Goal: Check status

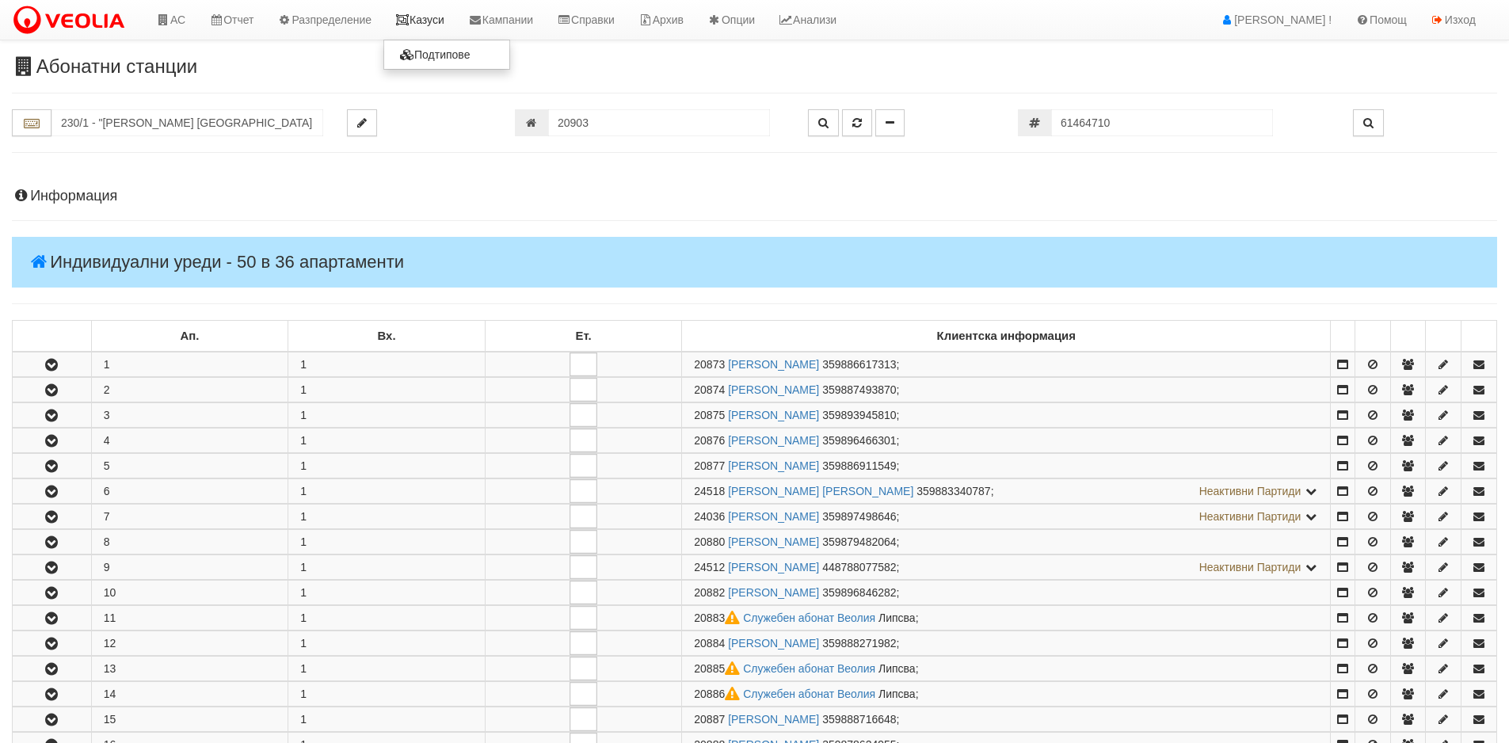
click at [446, 25] on link "Казуси" at bounding box center [419, 20] width 73 height 40
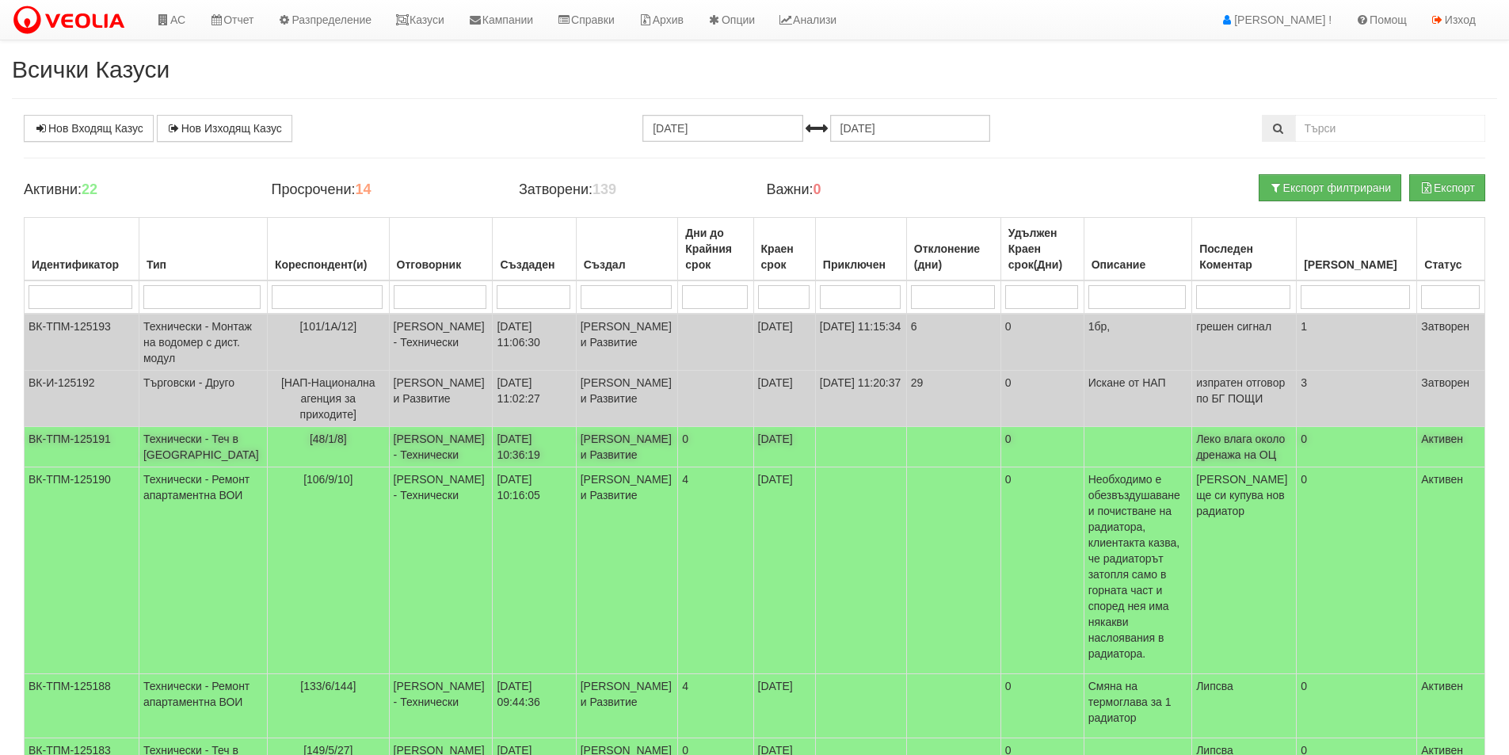
click at [753, 467] on td "[DATE]" at bounding box center [784, 447] width 62 height 40
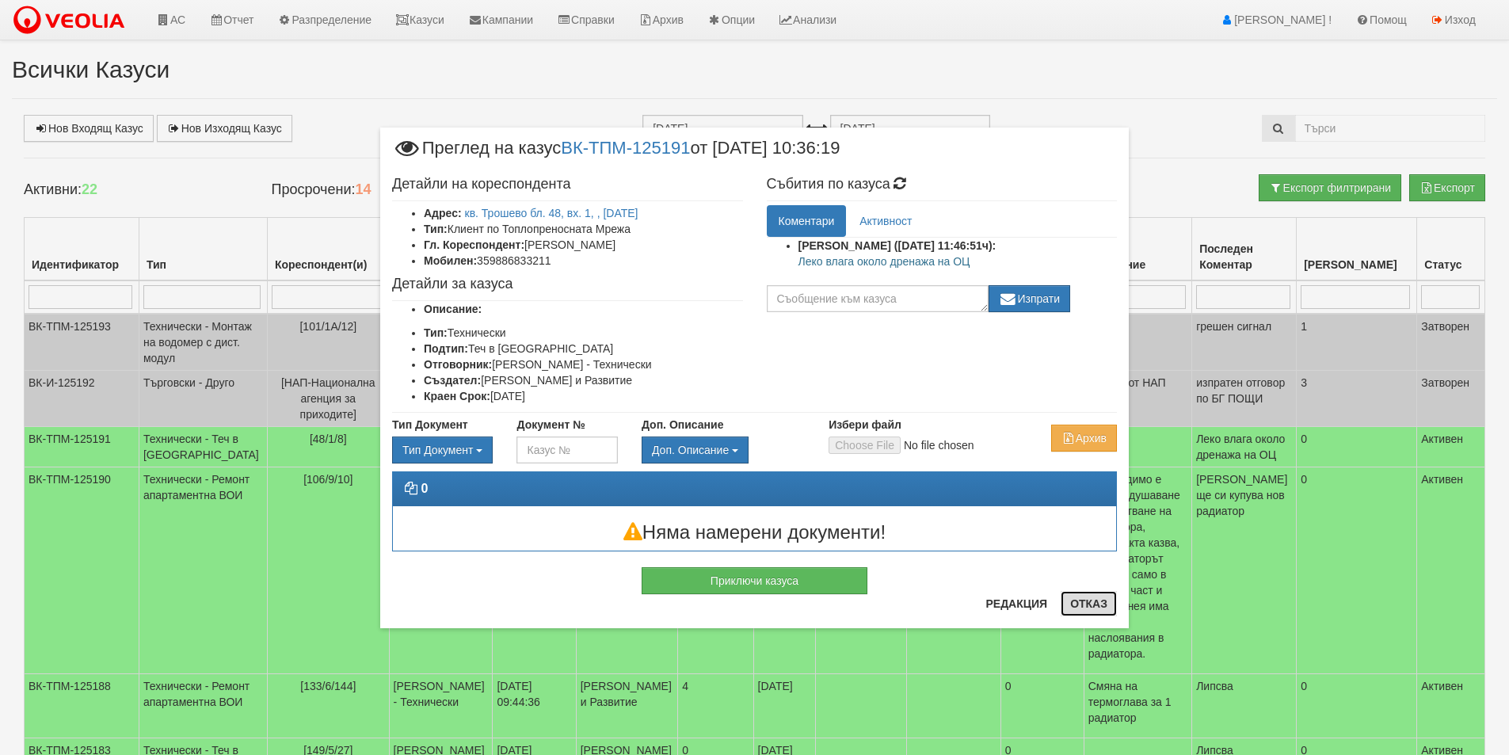
click at [1101, 610] on button "Отказ" at bounding box center [1089, 603] width 56 height 25
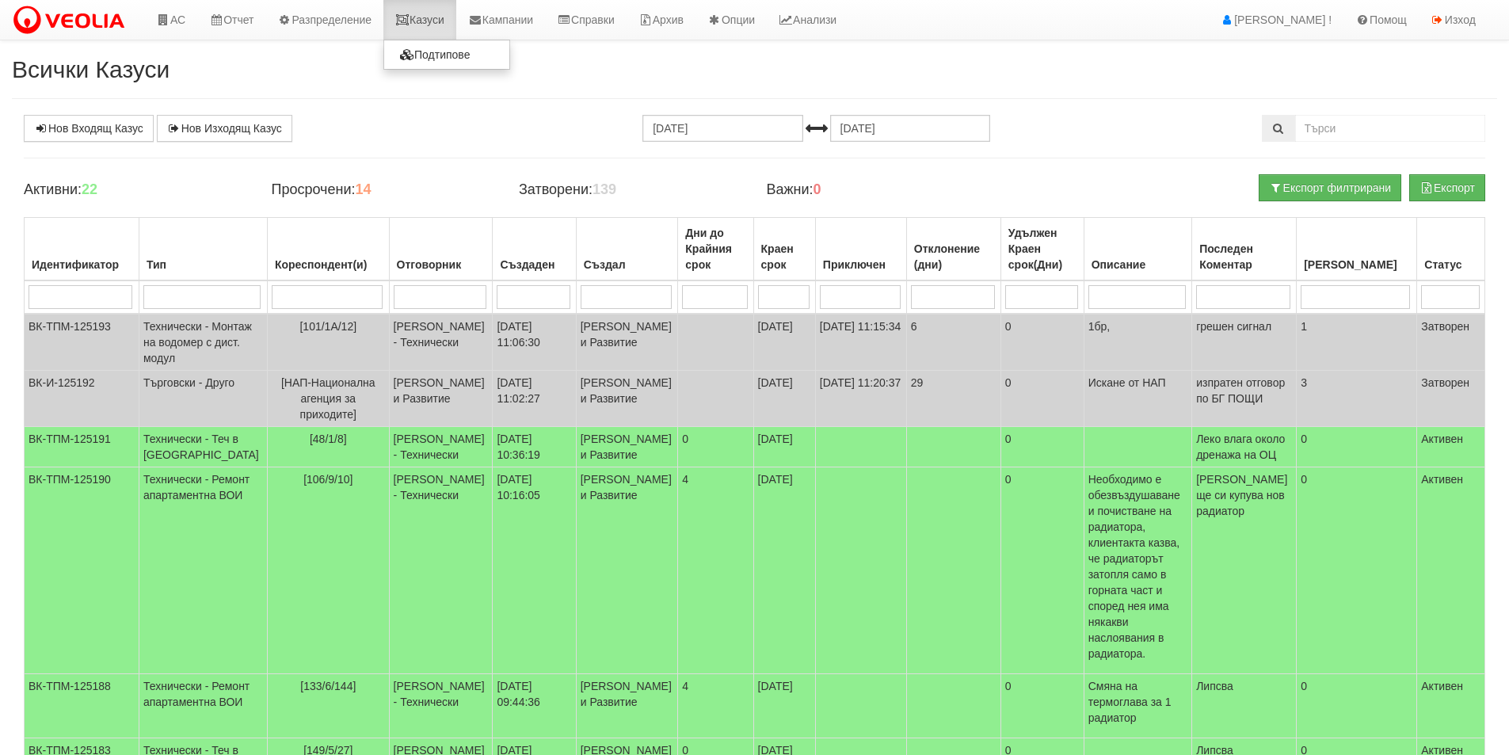
click at [425, 16] on link "Казуси" at bounding box center [419, 20] width 73 height 40
click at [405, 14] on icon at bounding box center [402, 19] width 14 height 11
click at [401, 153] on div "Нов Входящ Казус Нов Изходящ Казус 25.07.2025 25.08.2025 Зареждане на казусите.…" at bounding box center [754, 579] width 1485 height 929
